Goal: Task Accomplishment & Management: Use online tool/utility

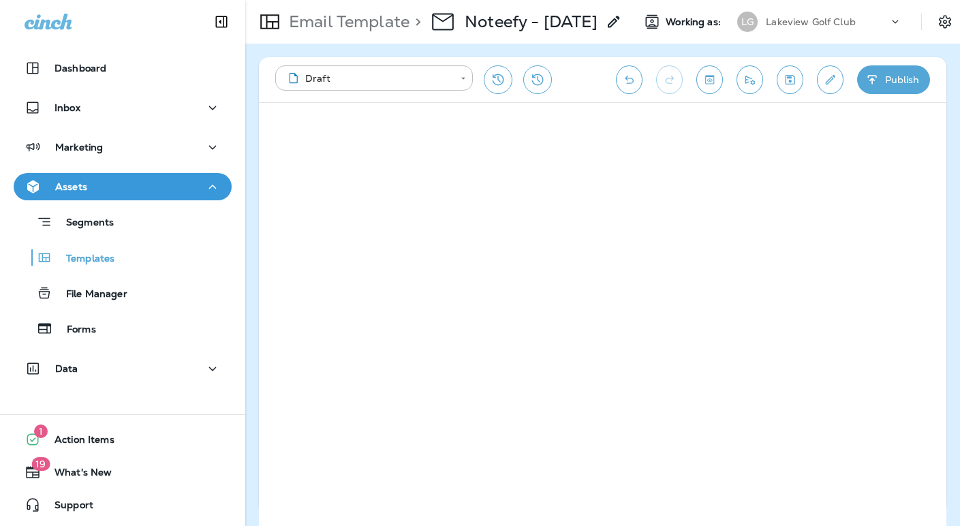
click at [847, 24] on p "Lakeview Golf Club" at bounding box center [811, 21] width 90 height 11
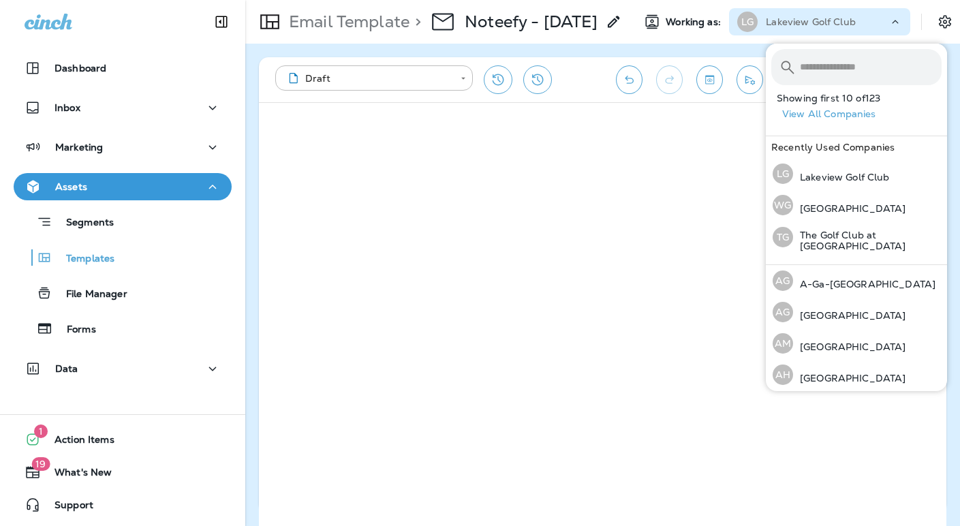
click at [828, 72] on input "text" at bounding box center [871, 67] width 142 height 36
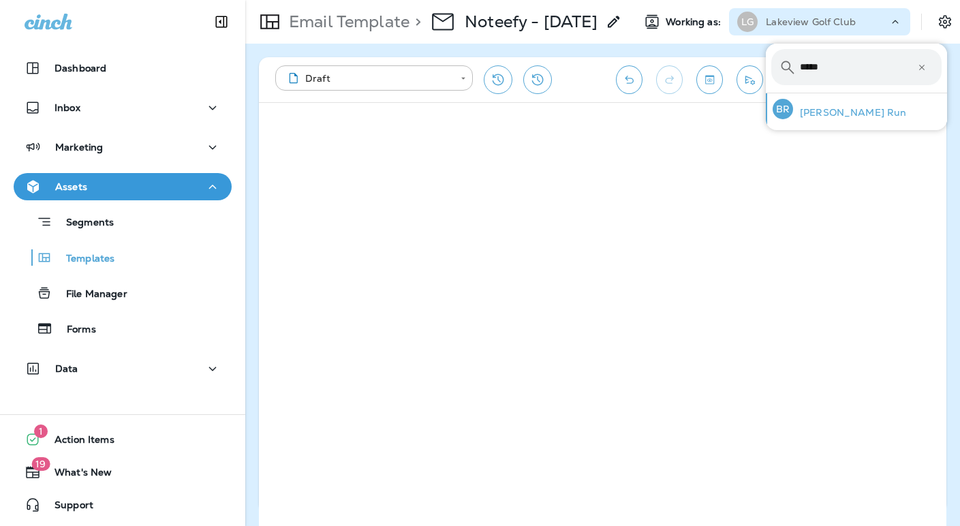
type input "*****"
click at [839, 112] on p "[PERSON_NAME] Run" at bounding box center [849, 112] width 113 height 11
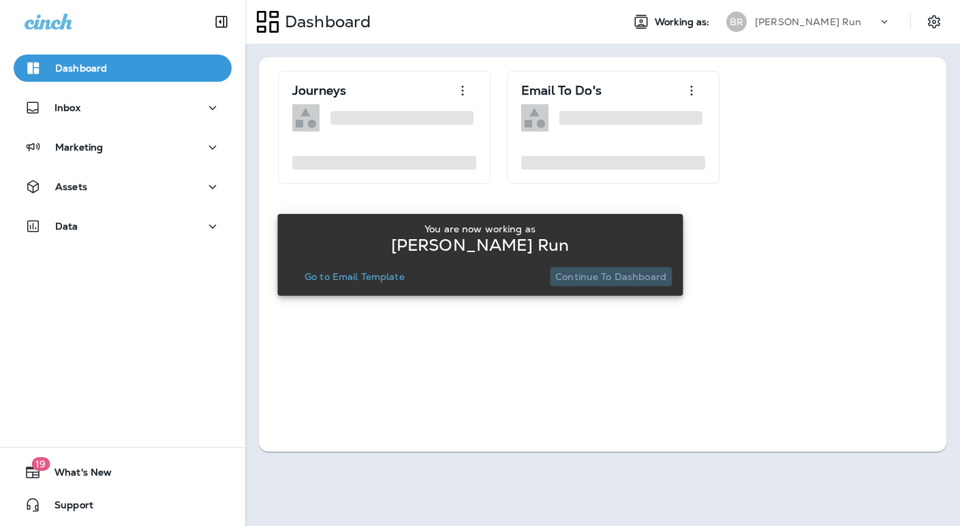
click at [643, 277] on p "Continue to Dashboard" at bounding box center [610, 276] width 111 height 11
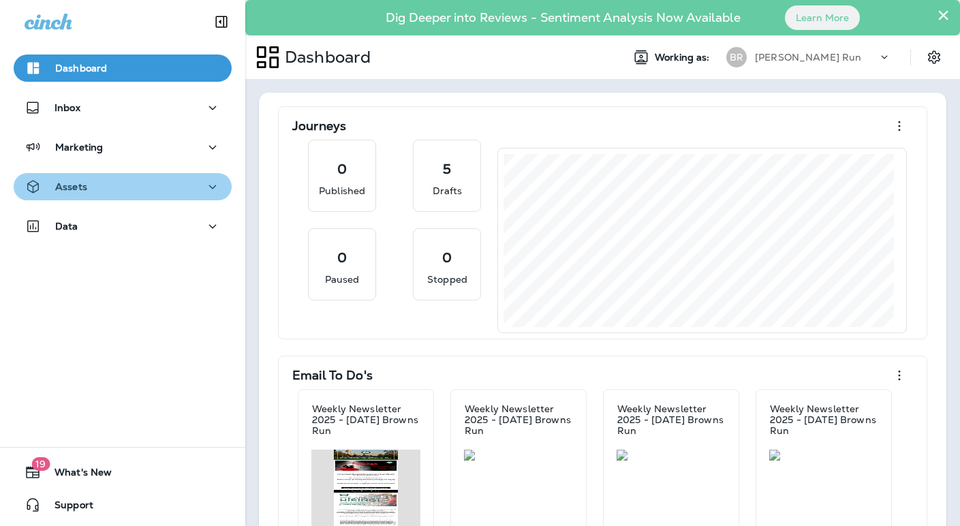
click at [127, 183] on div "Assets" at bounding box center [123, 186] width 196 height 17
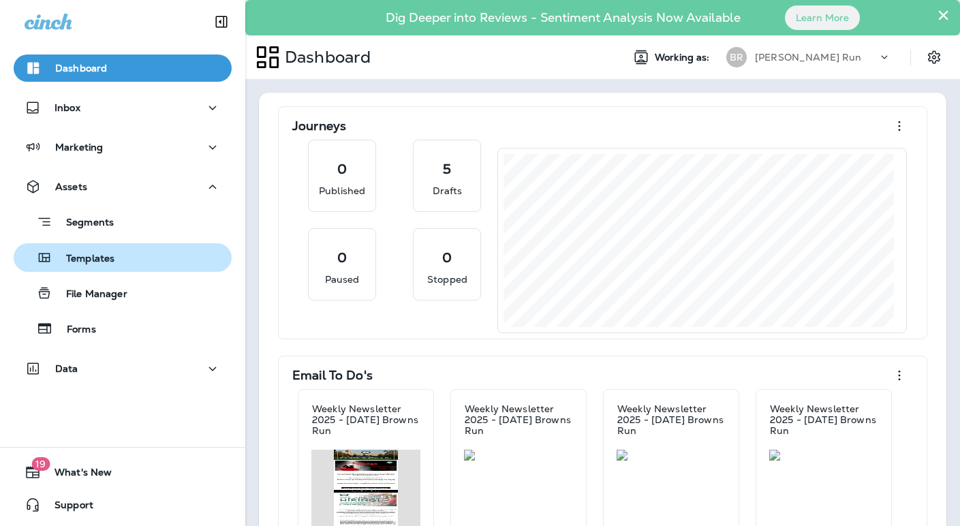
click at [112, 260] on p "Templates" at bounding box center [83, 259] width 62 height 13
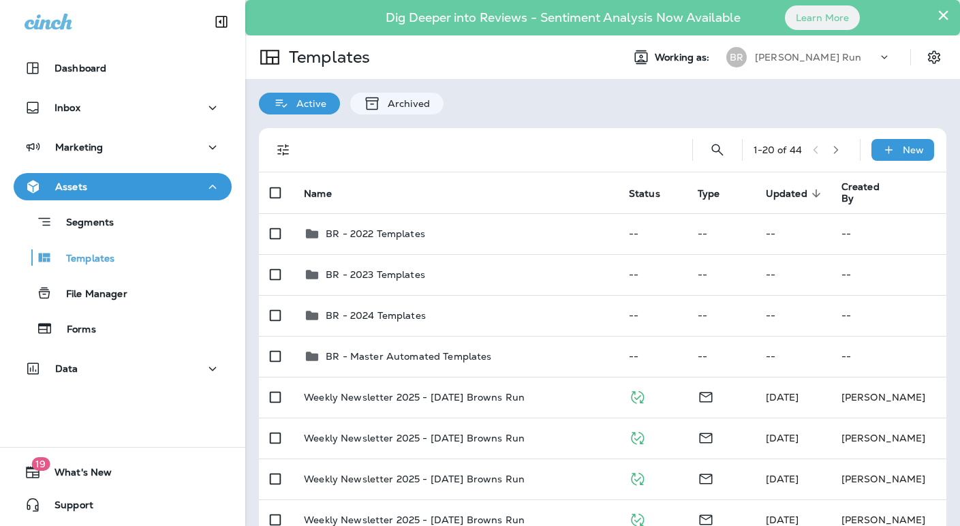
click at [782, 61] on p "[PERSON_NAME] Run" at bounding box center [808, 57] width 106 height 11
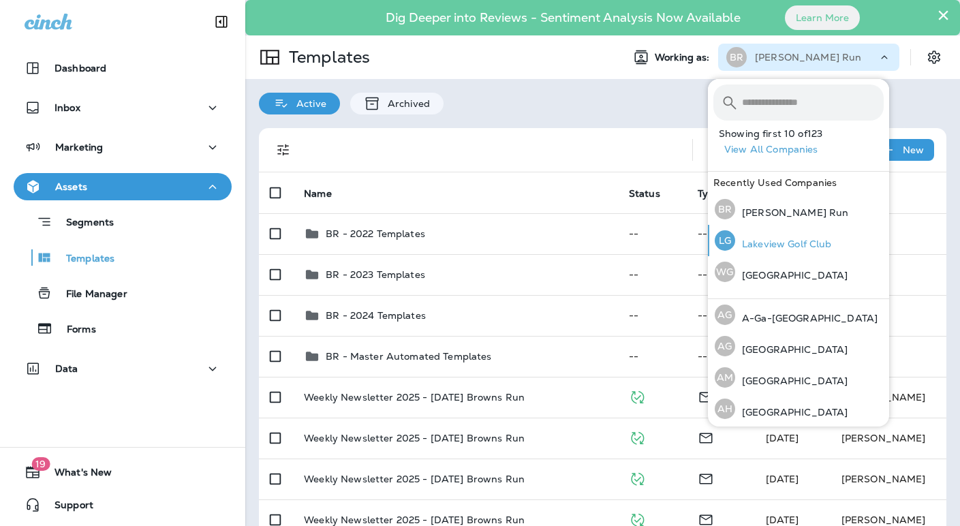
click at [787, 244] on p "Lakeview Golf Club" at bounding box center [783, 243] width 97 height 11
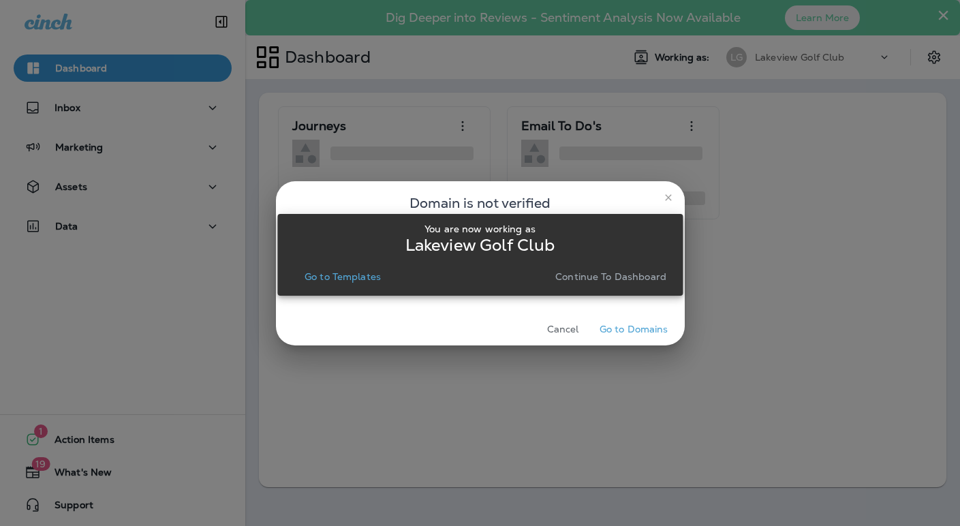
click at [618, 272] on p "Continue to Dashboard" at bounding box center [610, 276] width 111 height 11
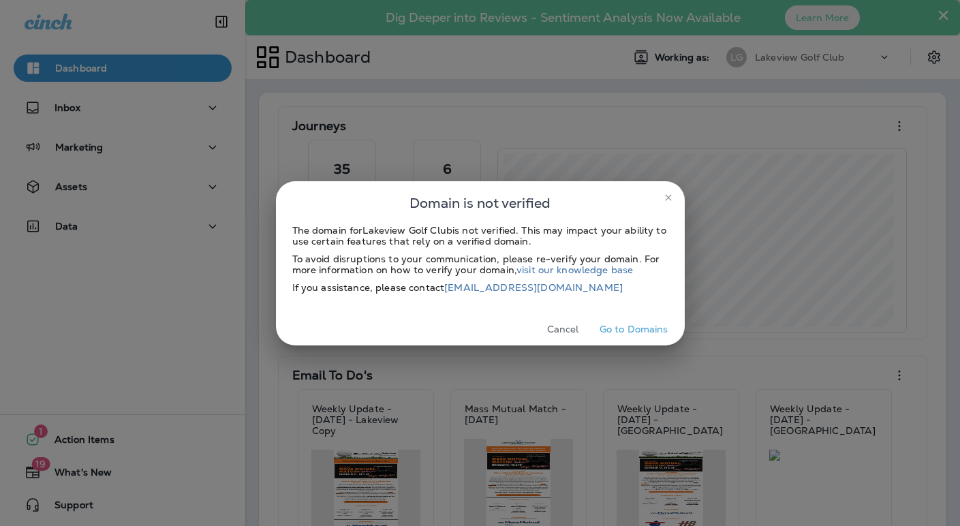
click at [565, 328] on button "Cancel" at bounding box center [562, 329] width 51 height 21
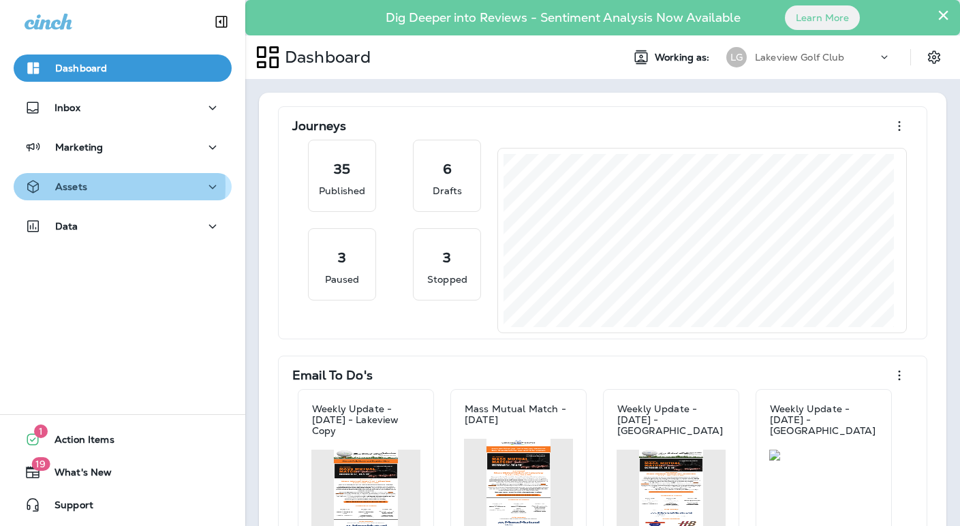
click at [83, 186] on p "Assets" at bounding box center [71, 186] width 32 height 11
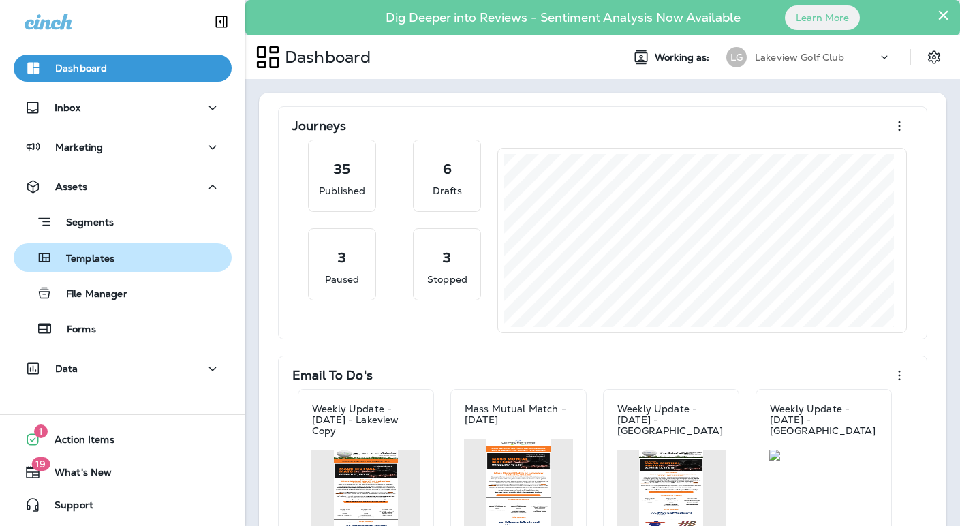
click at [110, 259] on p "Templates" at bounding box center [83, 259] width 62 height 13
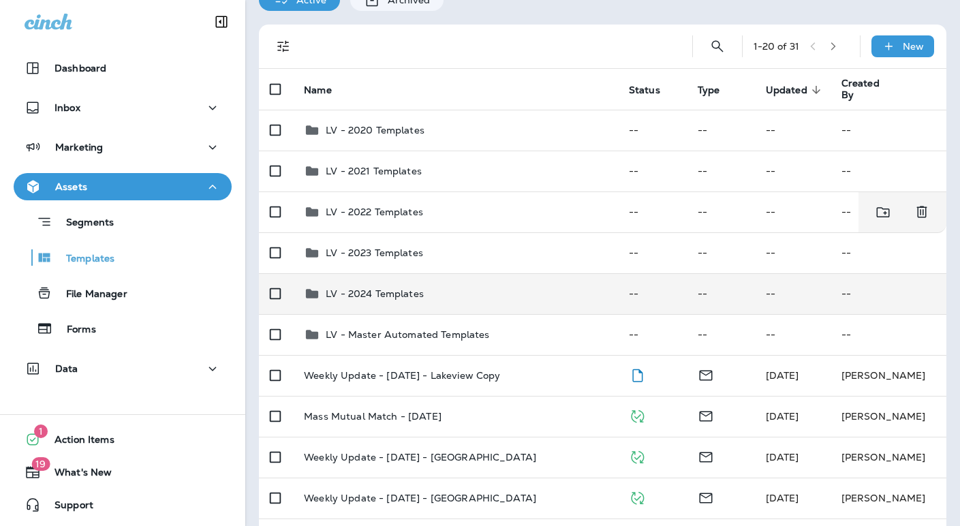
scroll to position [106, 0]
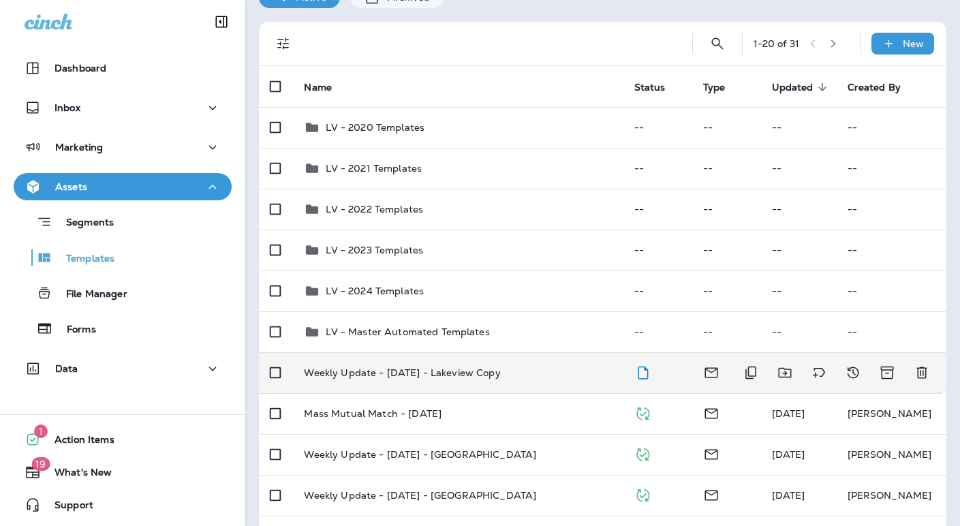
click at [488, 373] on p "Weekly Update - [DATE] - Lakeview Copy" at bounding box center [402, 372] width 196 height 11
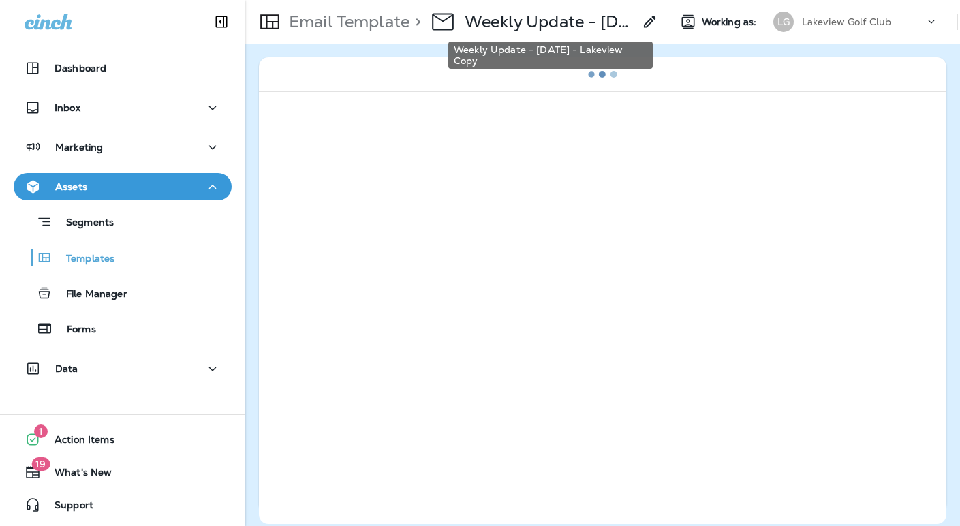
click at [606, 21] on p "Weekly Update - [DATE] - Lakeview Copy" at bounding box center [549, 22] width 169 height 20
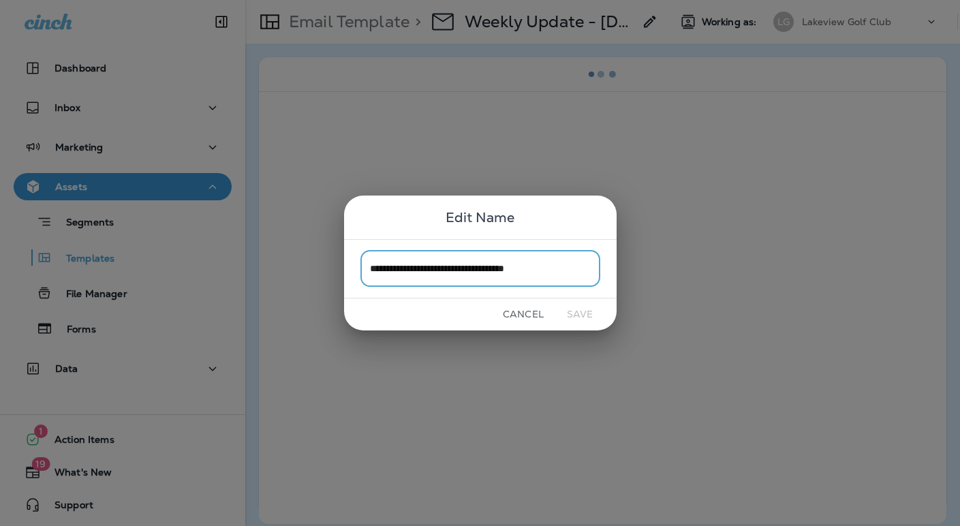
click at [569, 269] on input "**********" at bounding box center [480, 269] width 240 height 36
drag, startPoint x: 470, startPoint y: 268, endPoint x: 460, endPoint y: 269, distance: 10.3
click at [460, 269] on input "**********" at bounding box center [480, 269] width 240 height 36
type input "**********"
click at [585, 311] on button "Save" at bounding box center [579, 314] width 51 height 21
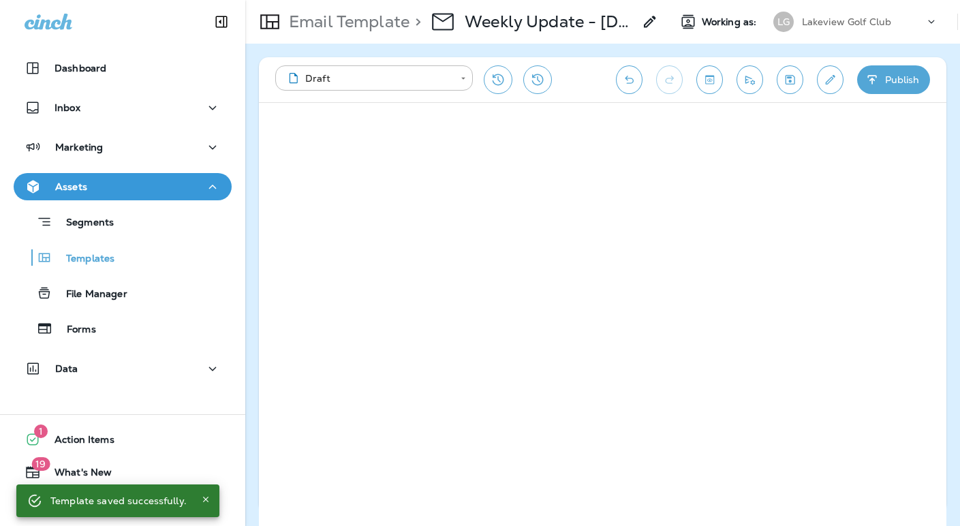
click at [789, 82] on icon "Save" at bounding box center [790, 80] width 14 height 14
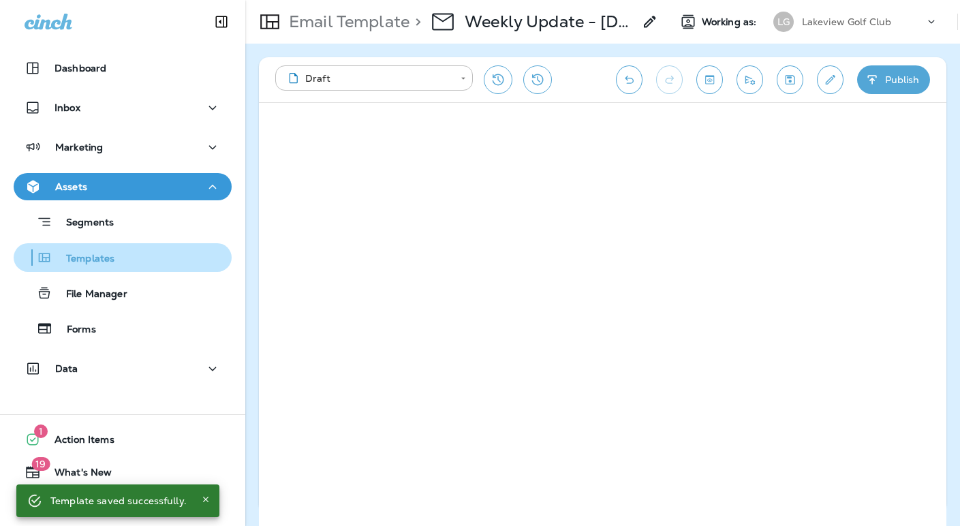
click at [76, 257] on p "Templates" at bounding box center [83, 259] width 62 height 13
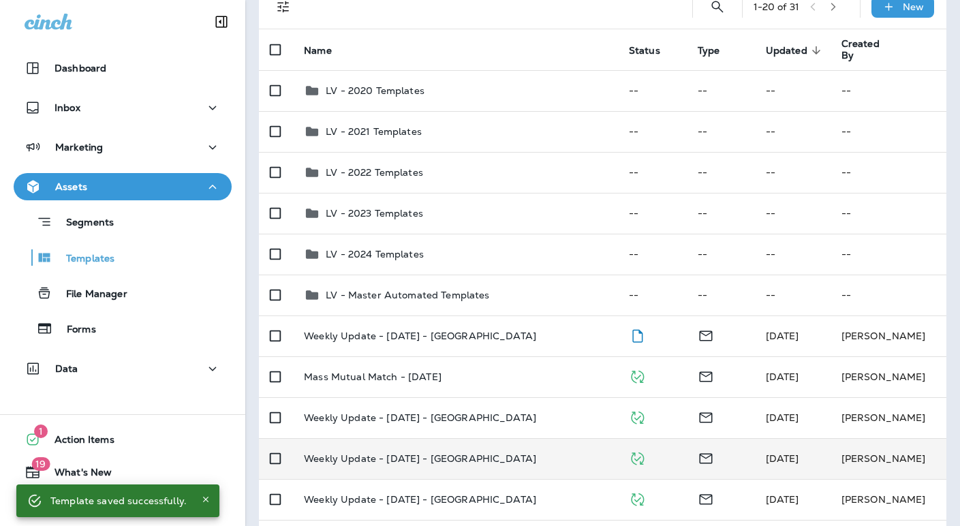
scroll to position [291, 0]
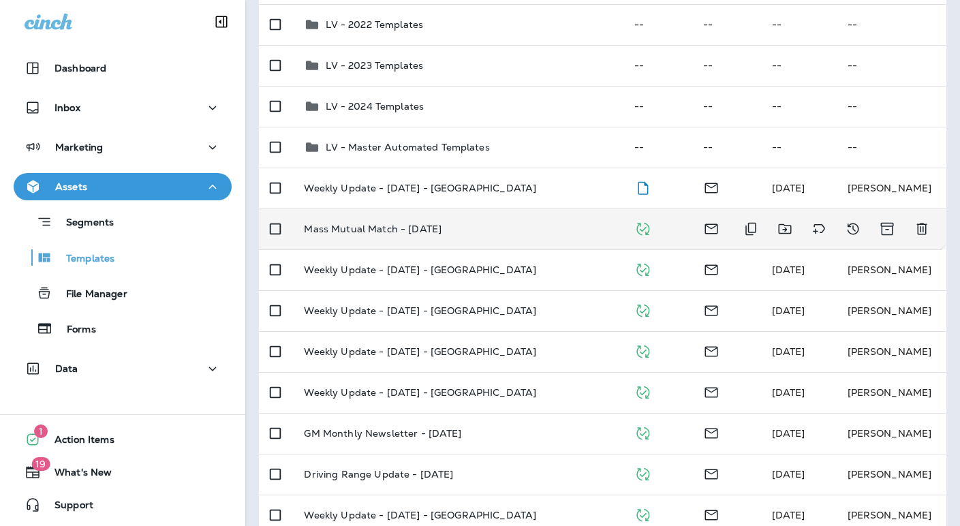
click at [433, 226] on p "Mass Mutual Match - [DATE]" at bounding box center [373, 228] width 138 height 11
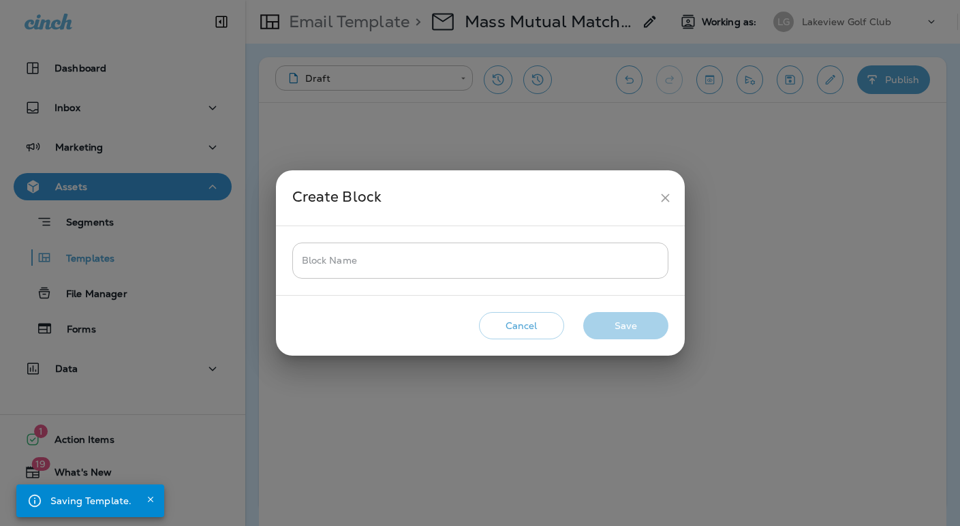
click at [433, 268] on input "Block Name" at bounding box center [480, 260] width 376 height 36
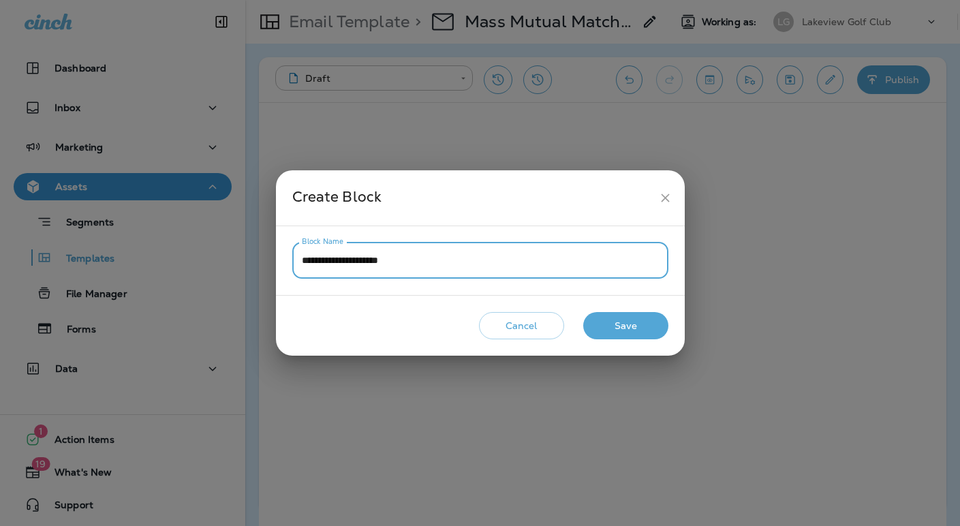
type input "**********"
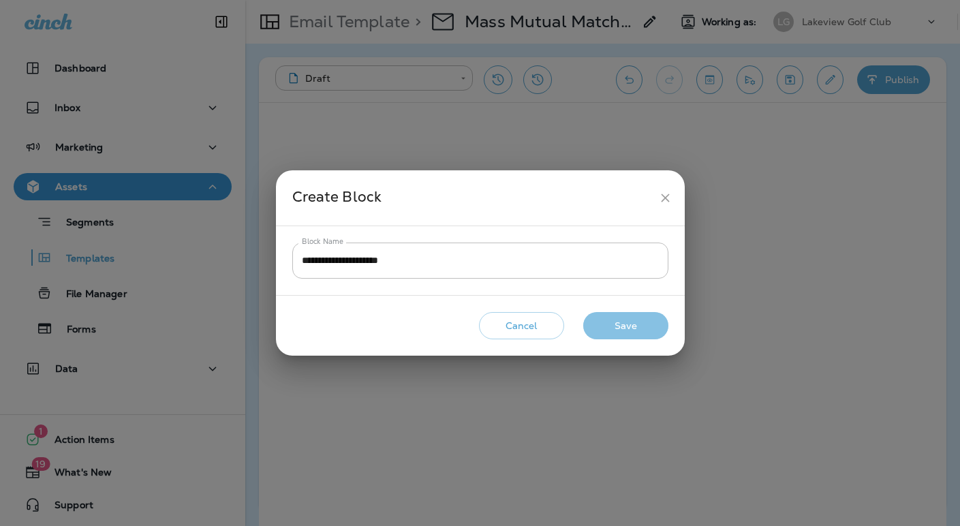
click at [599, 329] on button "Save" at bounding box center [625, 326] width 85 height 28
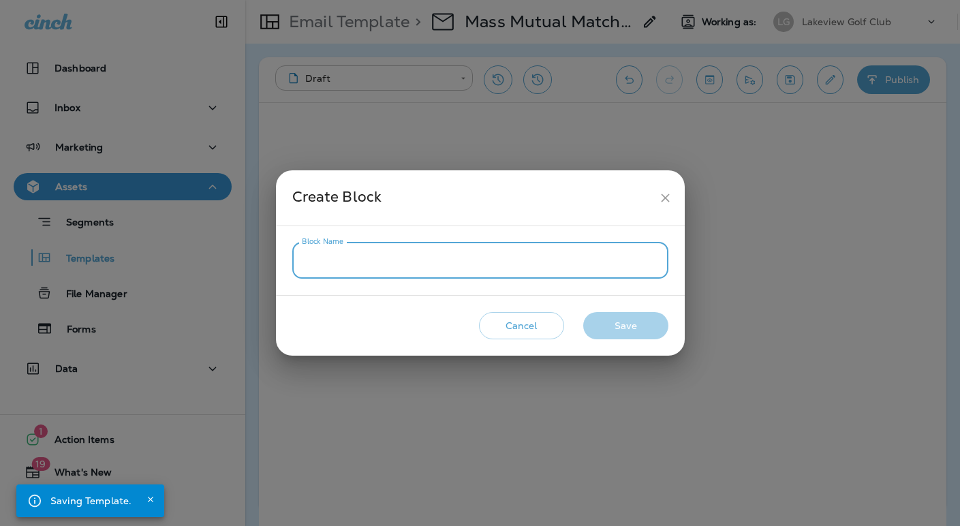
click at [456, 267] on input "Block Name" at bounding box center [480, 260] width 376 height 36
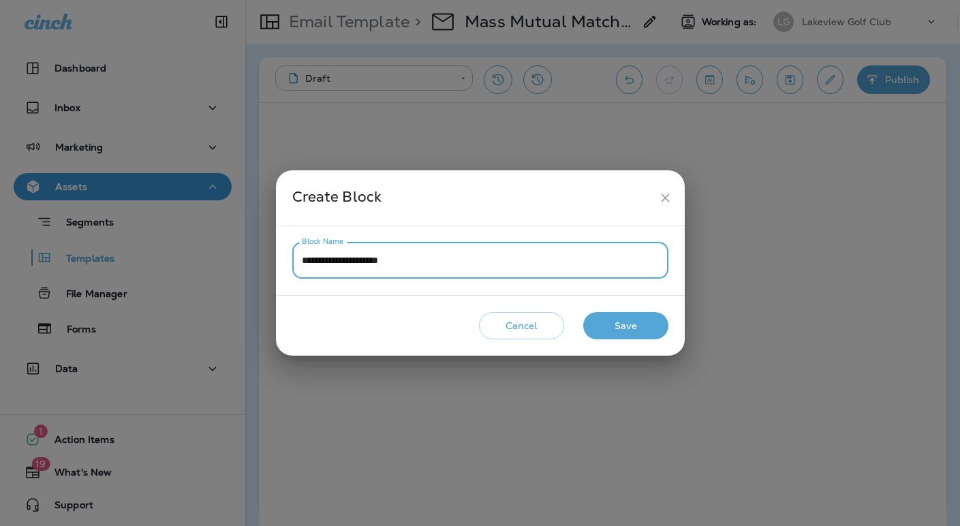
type input "**********"
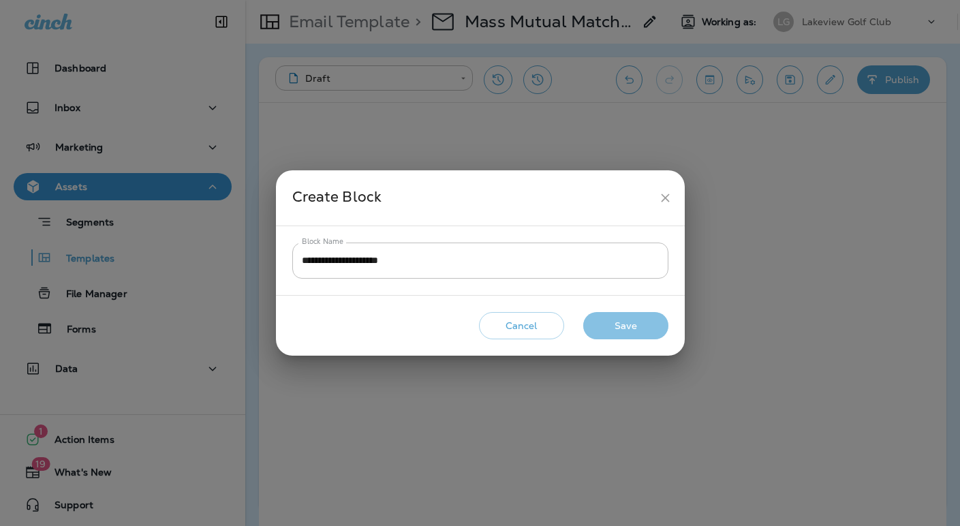
click at [629, 319] on button "Save" at bounding box center [625, 326] width 85 height 28
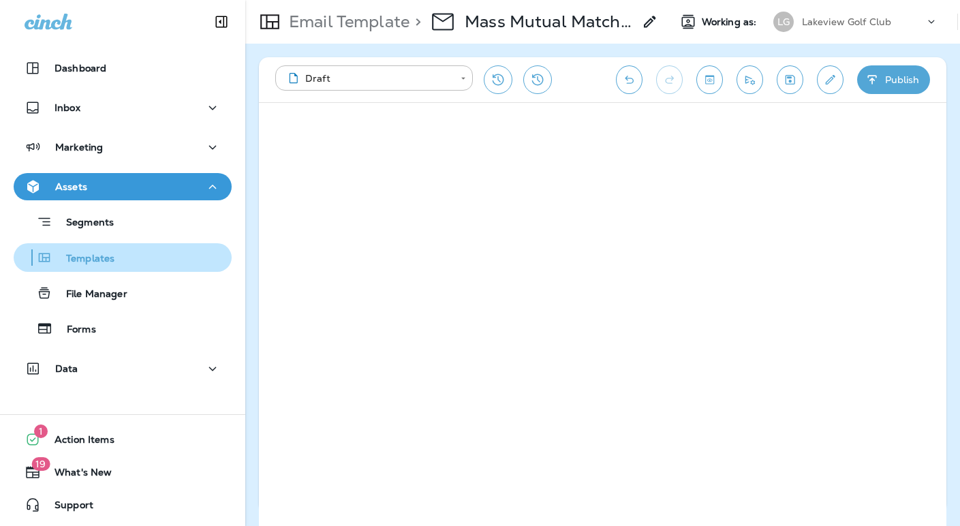
click at [108, 260] on p "Templates" at bounding box center [83, 259] width 62 height 13
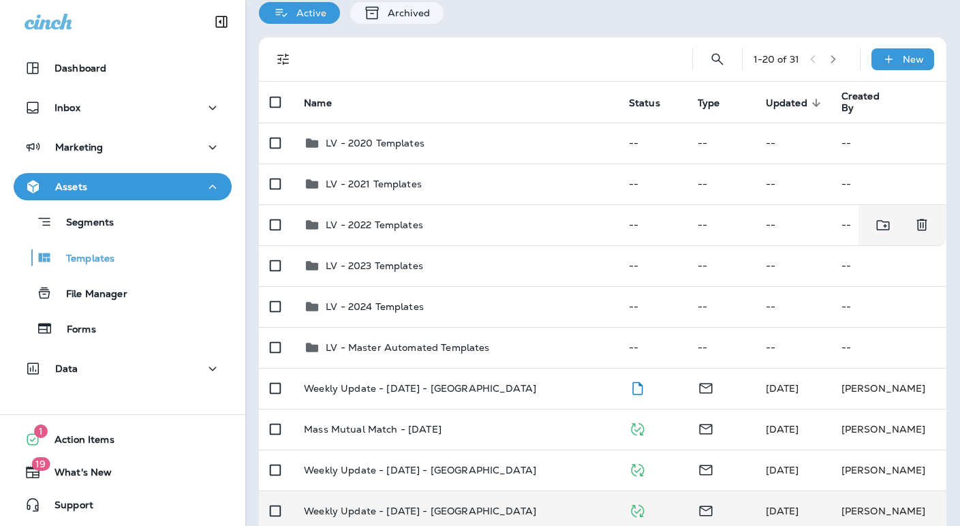
scroll to position [281, 0]
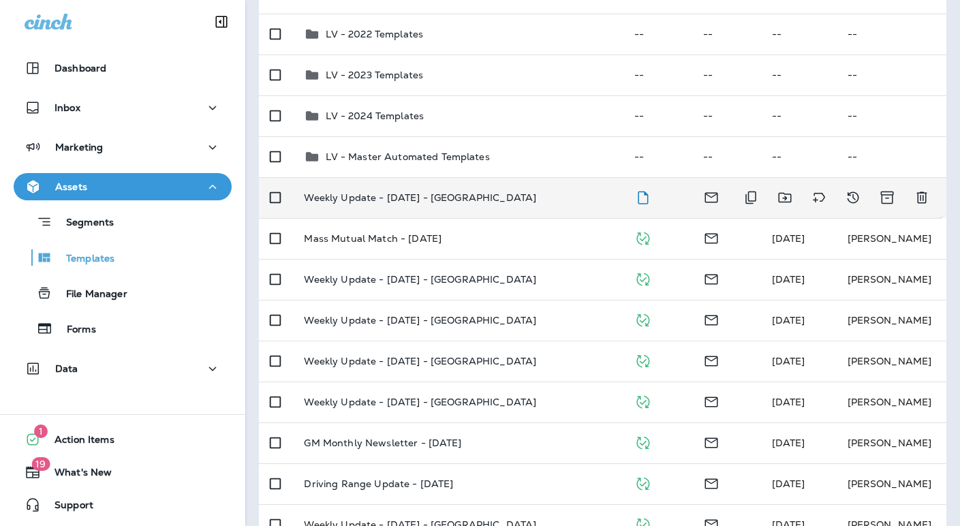
click at [428, 197] on p "Weekly Update - [DATE] - [GEOGRAPHIC_DATA]" at bounding box center [420, 197] width 232 height 11
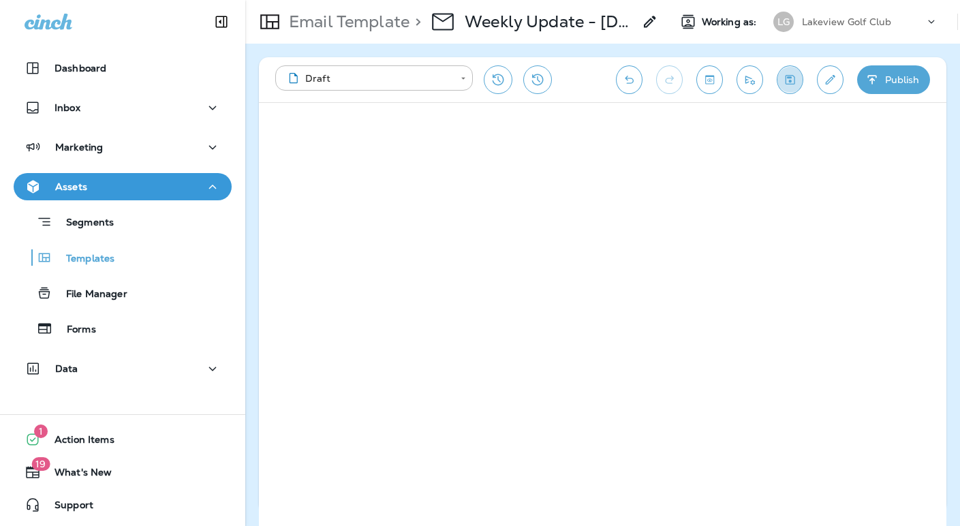
click at [790, 78] on icon "Save" at bounding box center [790, 80] width 14 height 14
click at [792, 78] on icon "Save" at bounding box center [790, 80] width 14 height 14
